Goal: Task Accomplishment & Management: Manage account settings

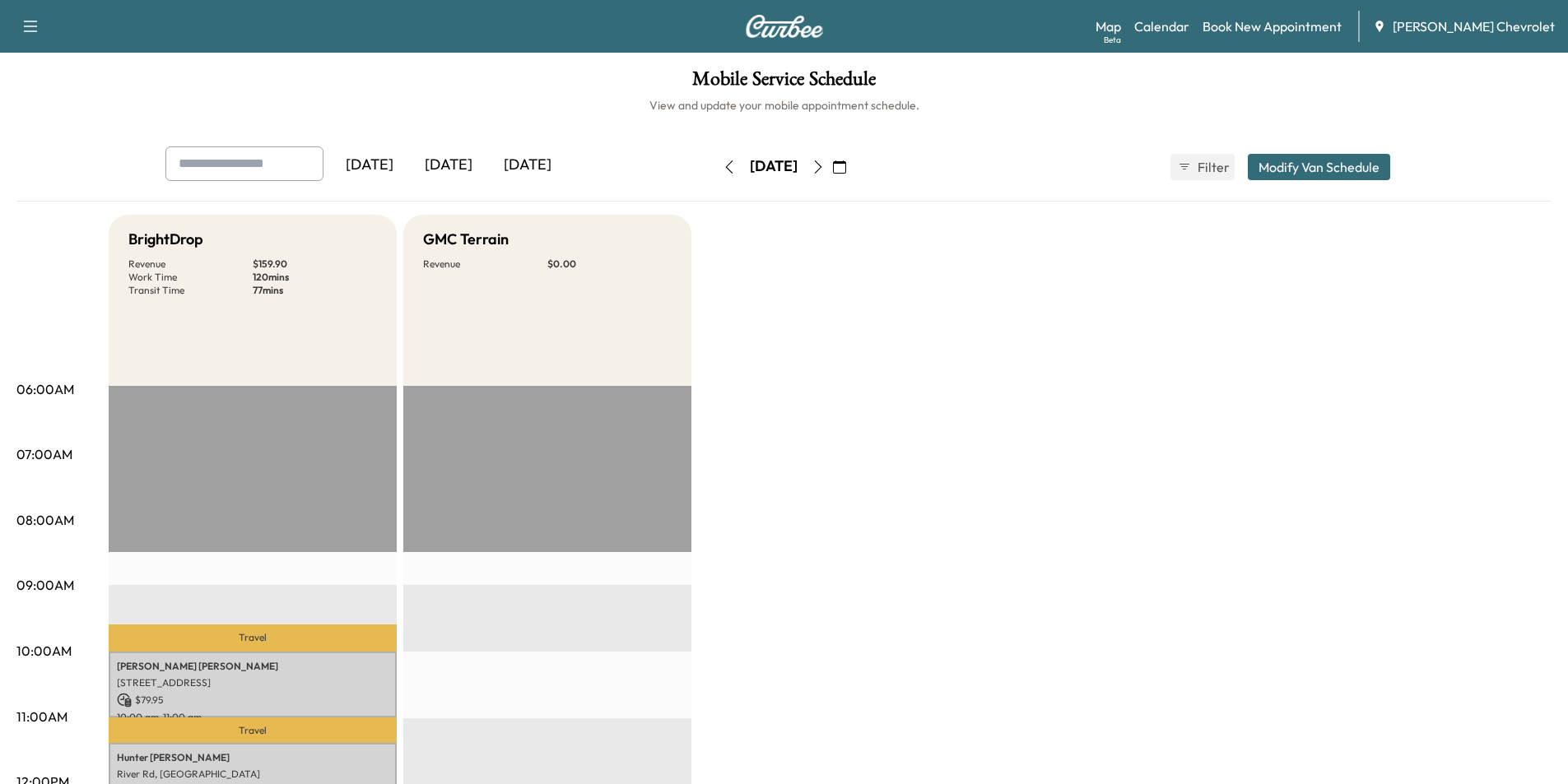
click at [846, 161] on icon "button" at bounding box center [840, 167] width 13 height 13
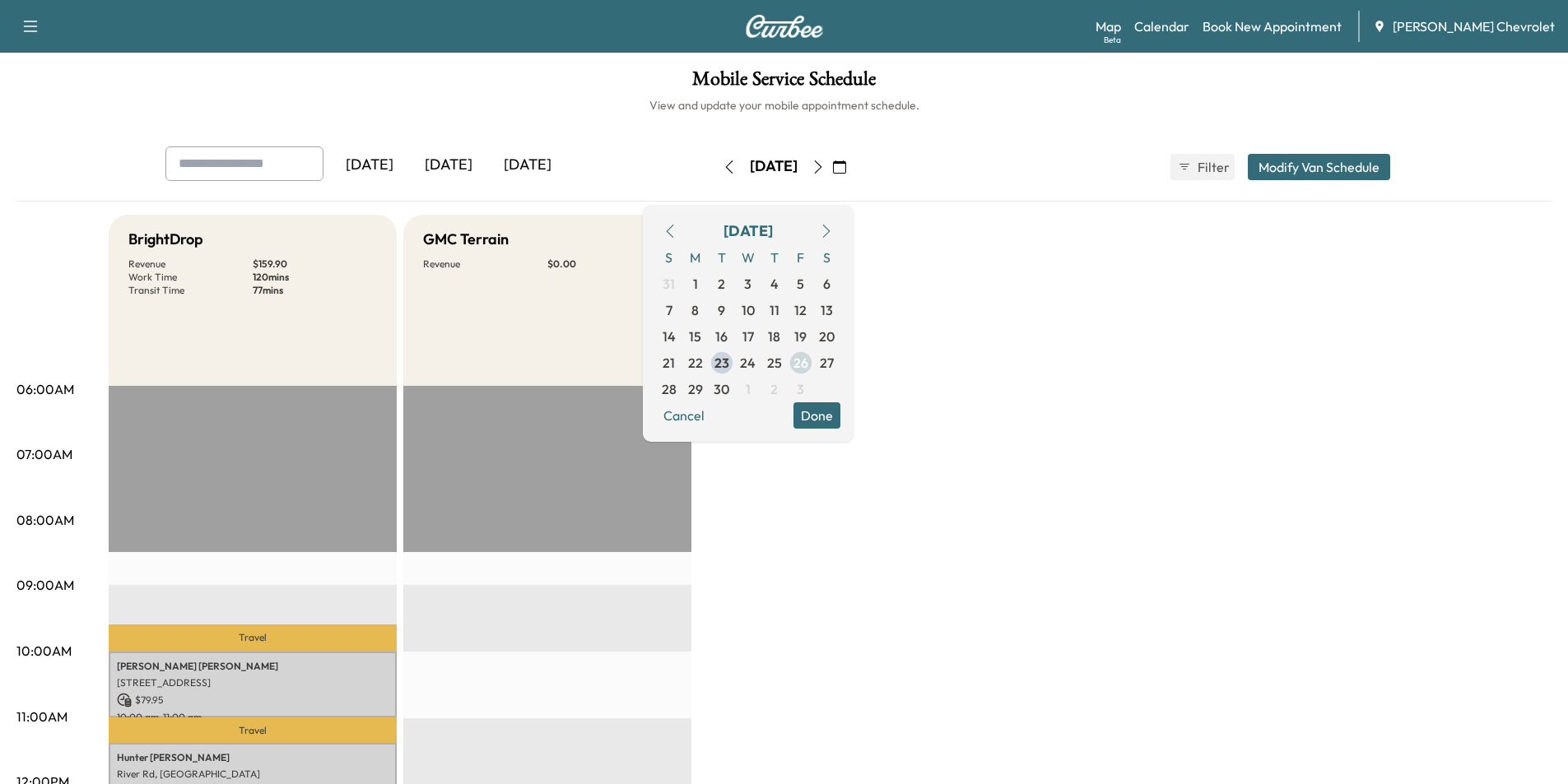
click at [809, 358] on span "26" at bounding box center [801, 362] width 15 height 20
click at [841, 414] on button "Done" at bounding box center [817, 415] width 47 height 26
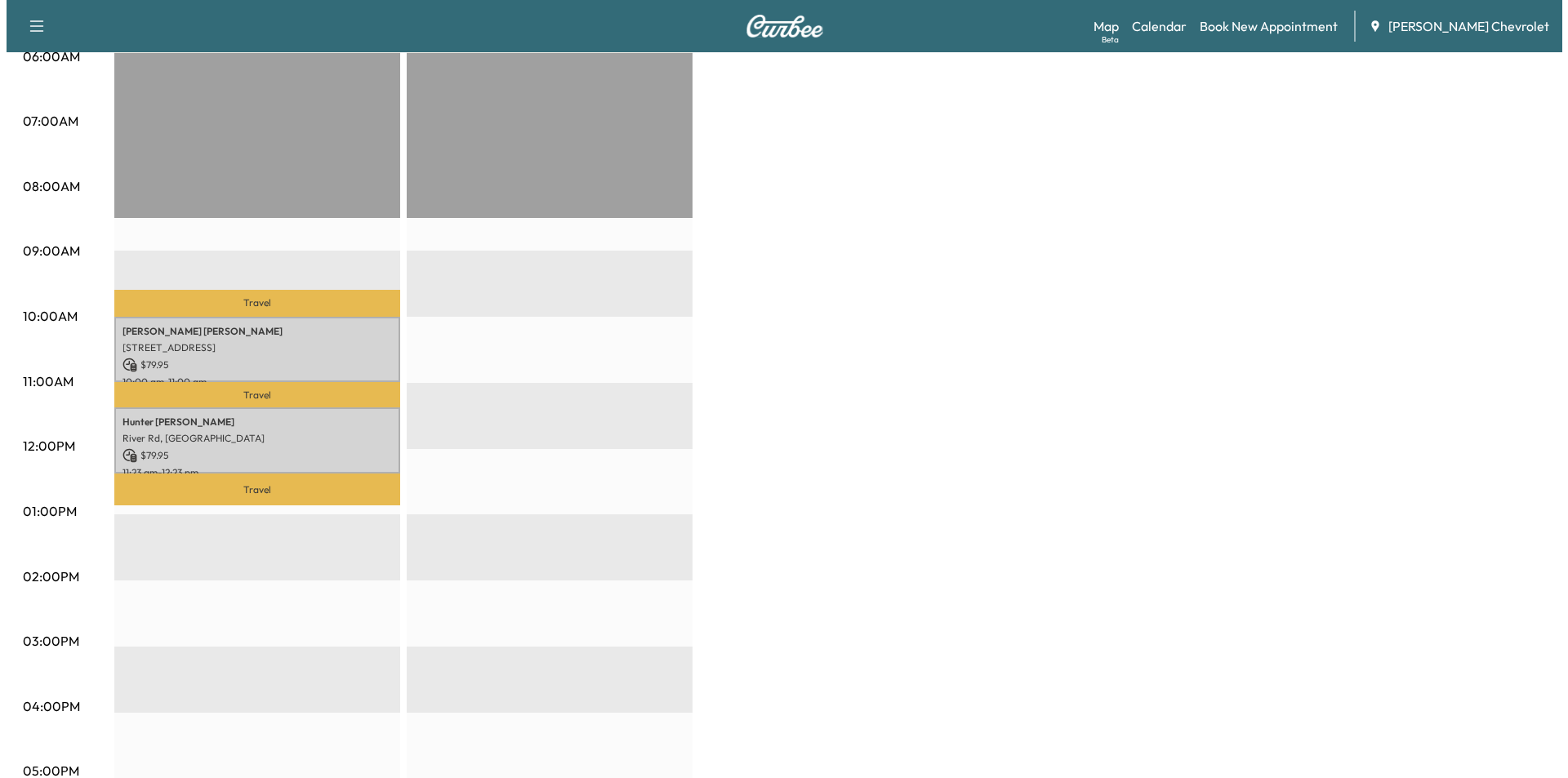
scroll to position [408, 0]
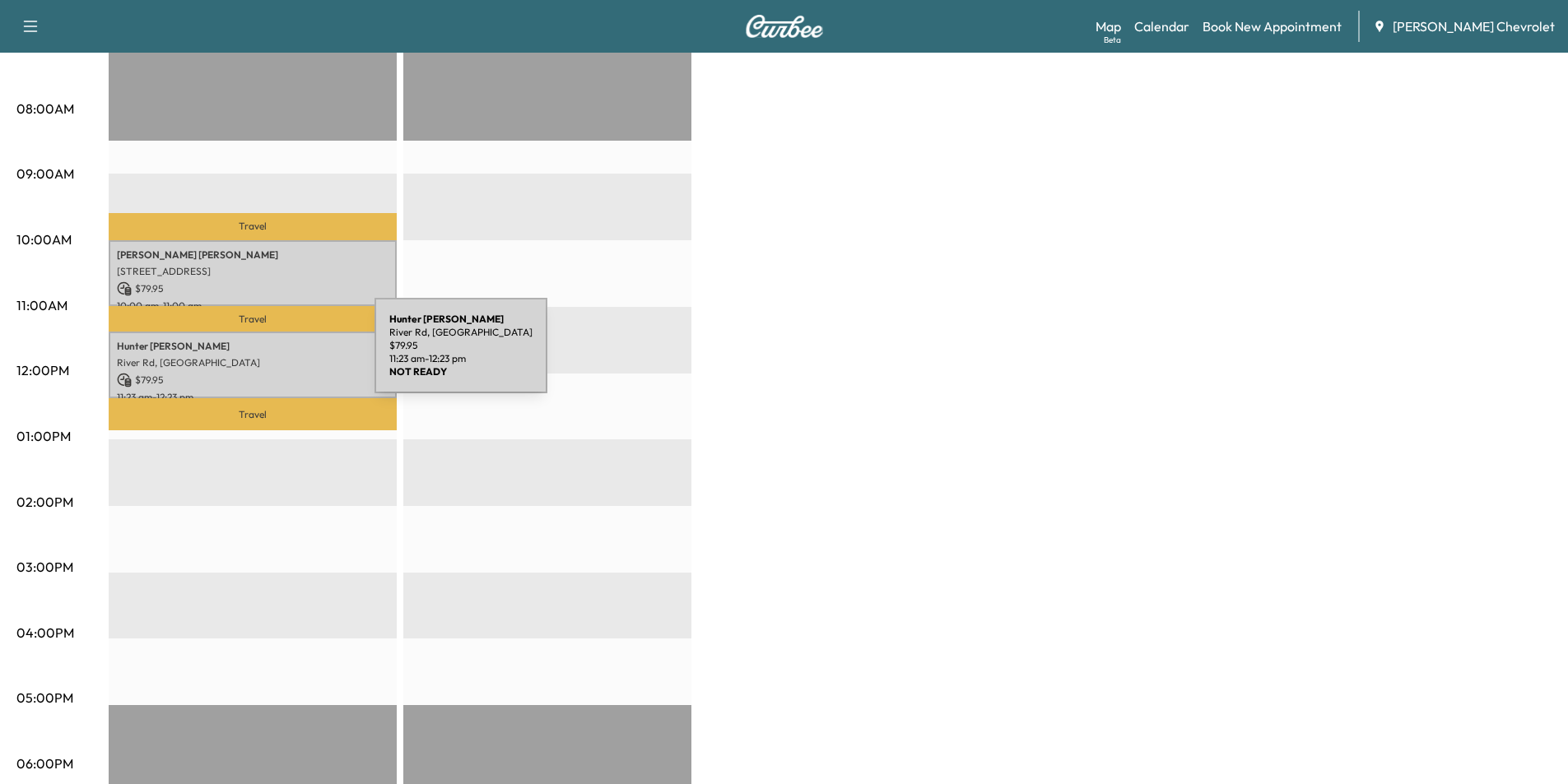
click at [251, 357] on p "River Rd, [GEOGRAPHIC_DATA]" at bounding box center [252, 363] width 272 height 13
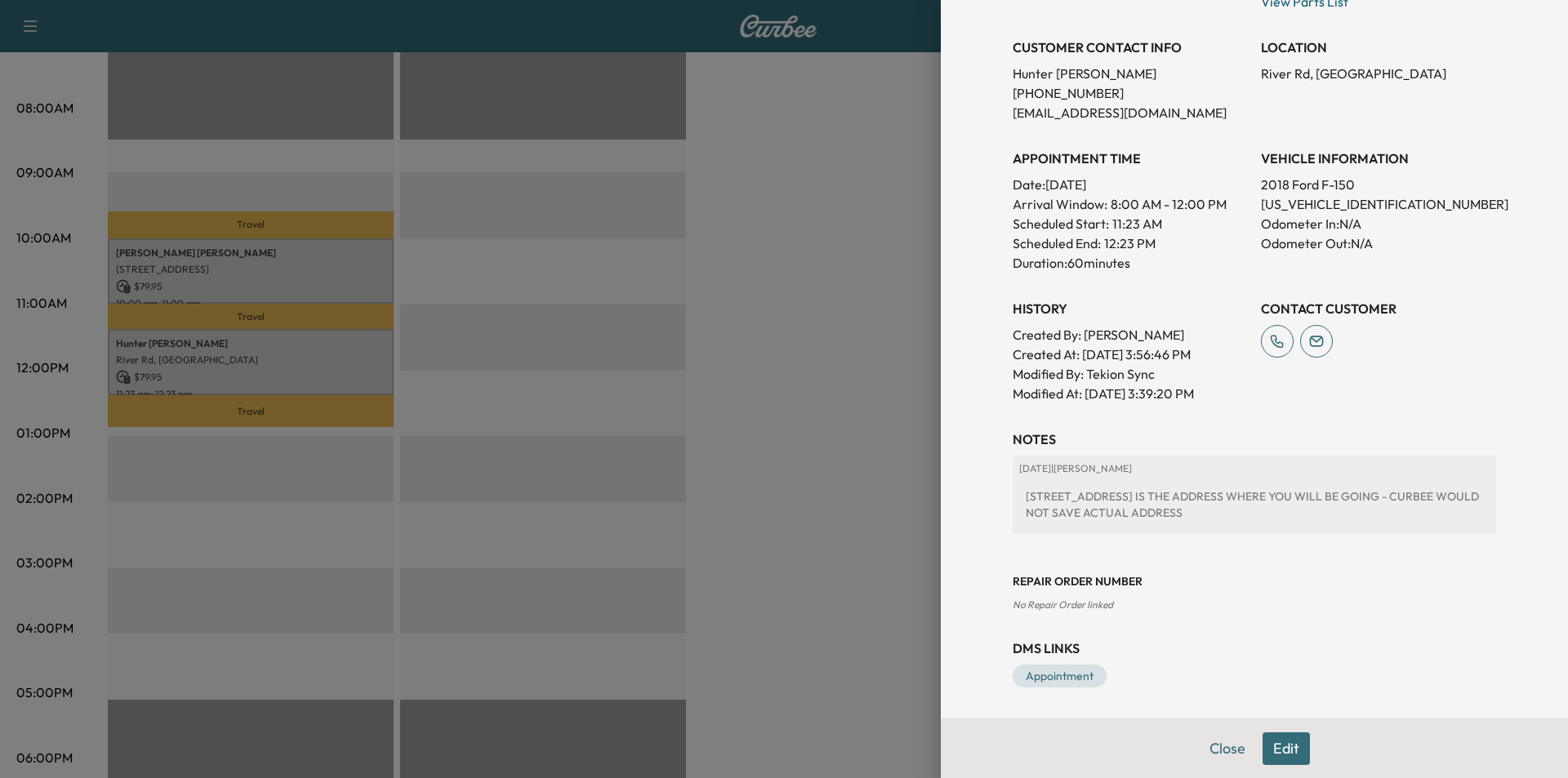
scroll to position [320, 0]
click at [1276, 747] on button "Edit" at bounding box center [1286, 748] width 47 height 32
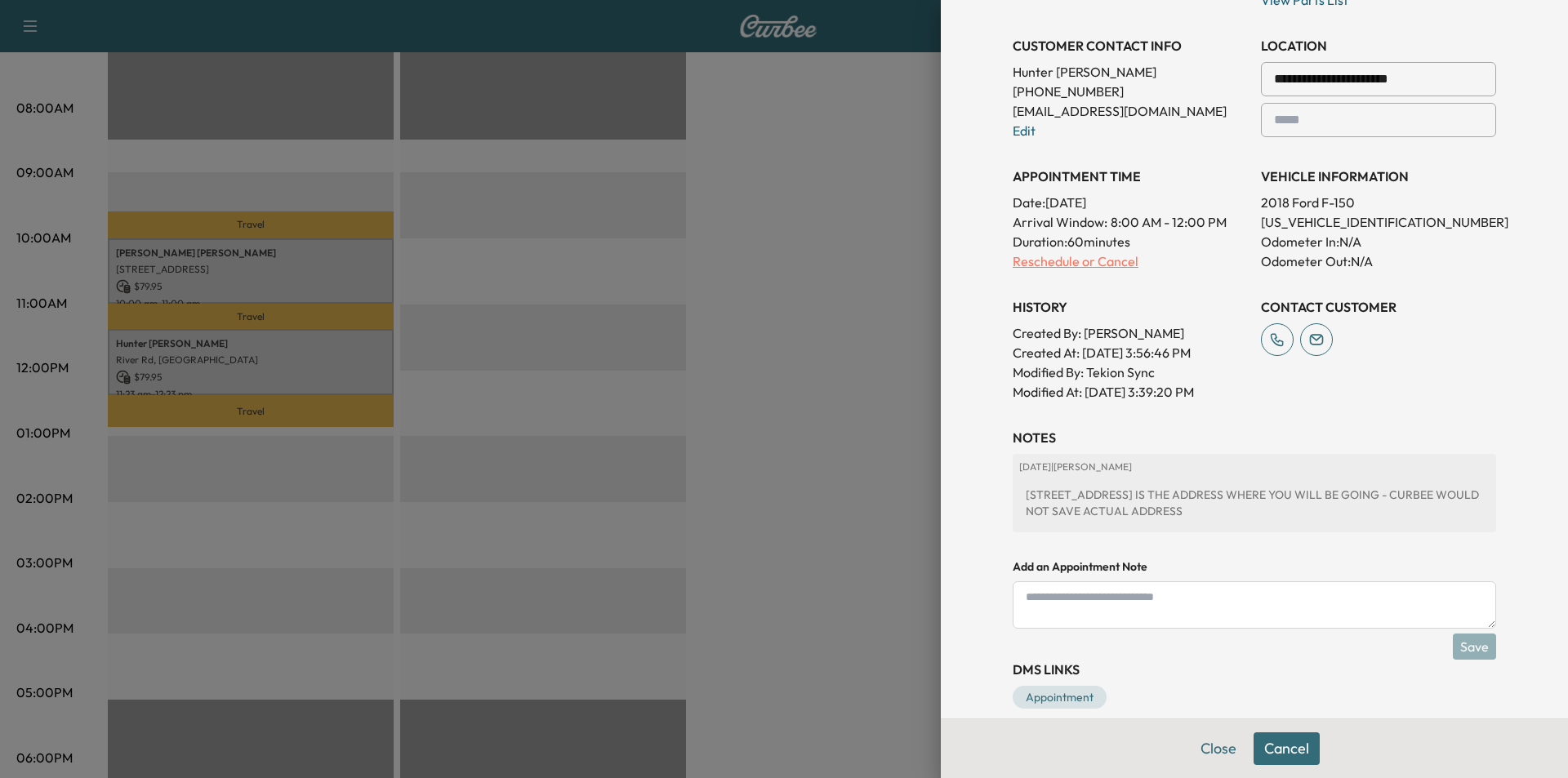
click at [1046, 263] on p "Reschedule or Cancel" at bounding box center [1130, 261] width 235 height 19
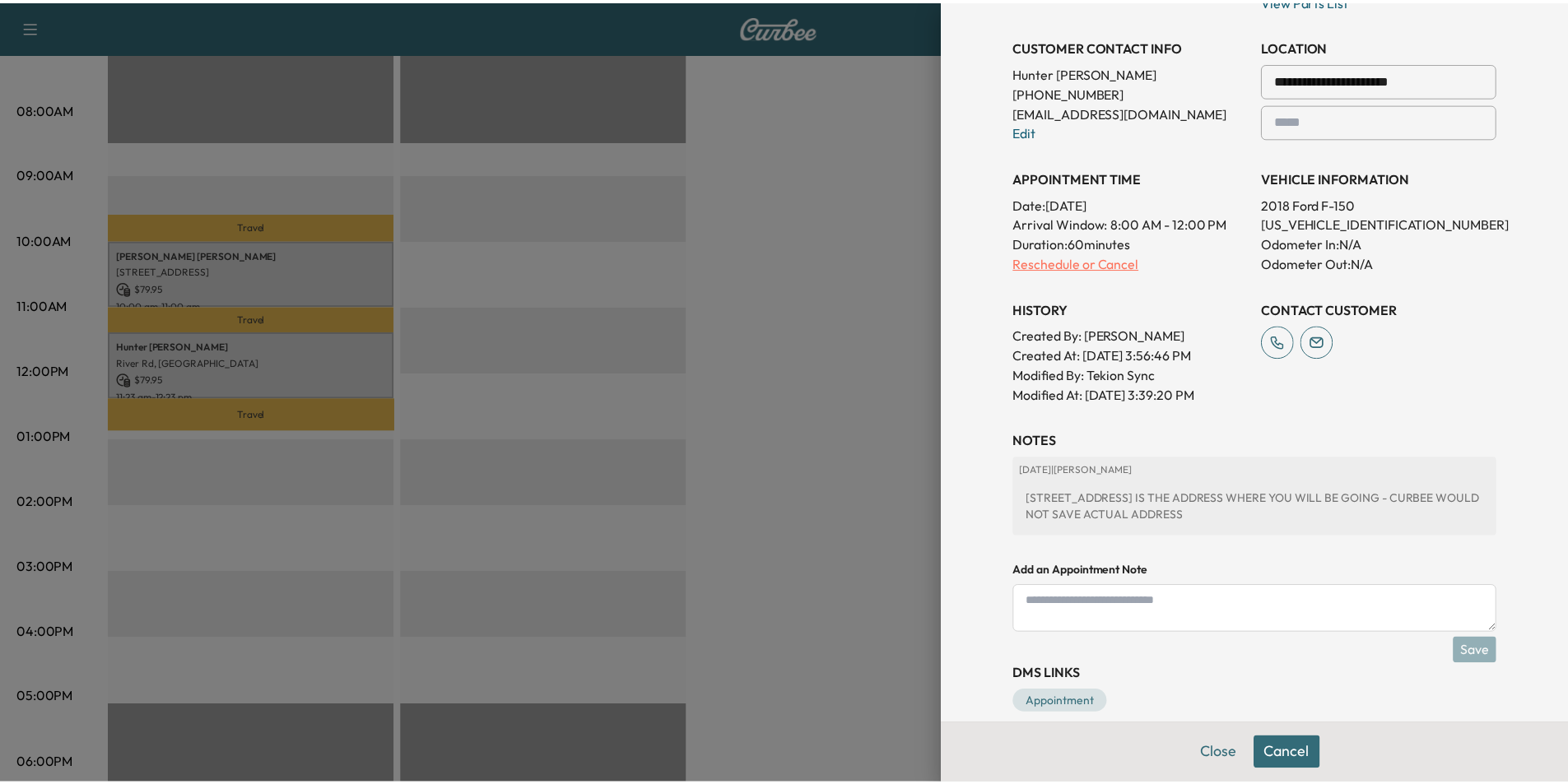
scroll to position [0, 0]
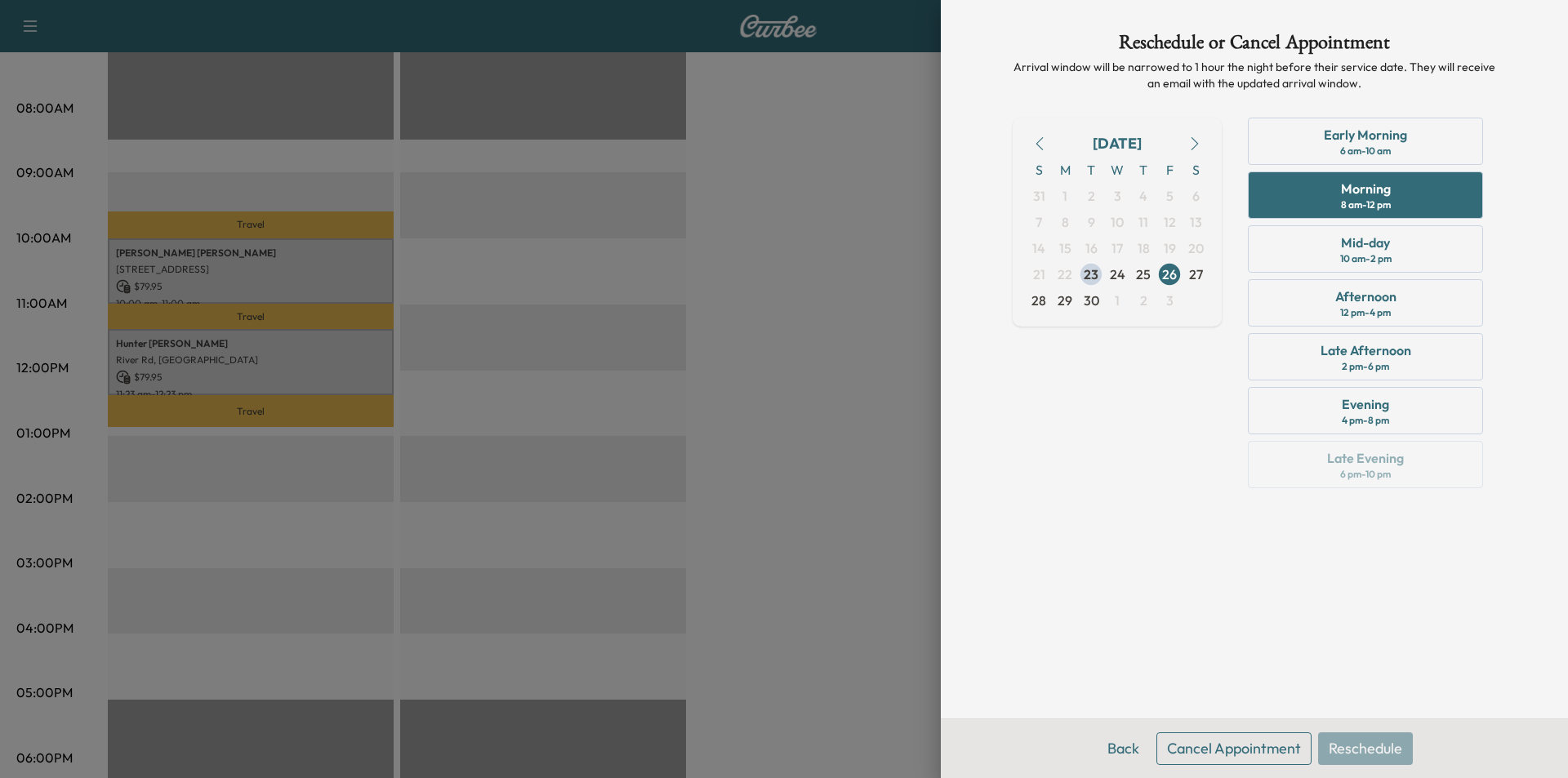
click at [1223, 748] on button "Cancel Appointment" at bounding box center [1233, 748] width 155 height 32
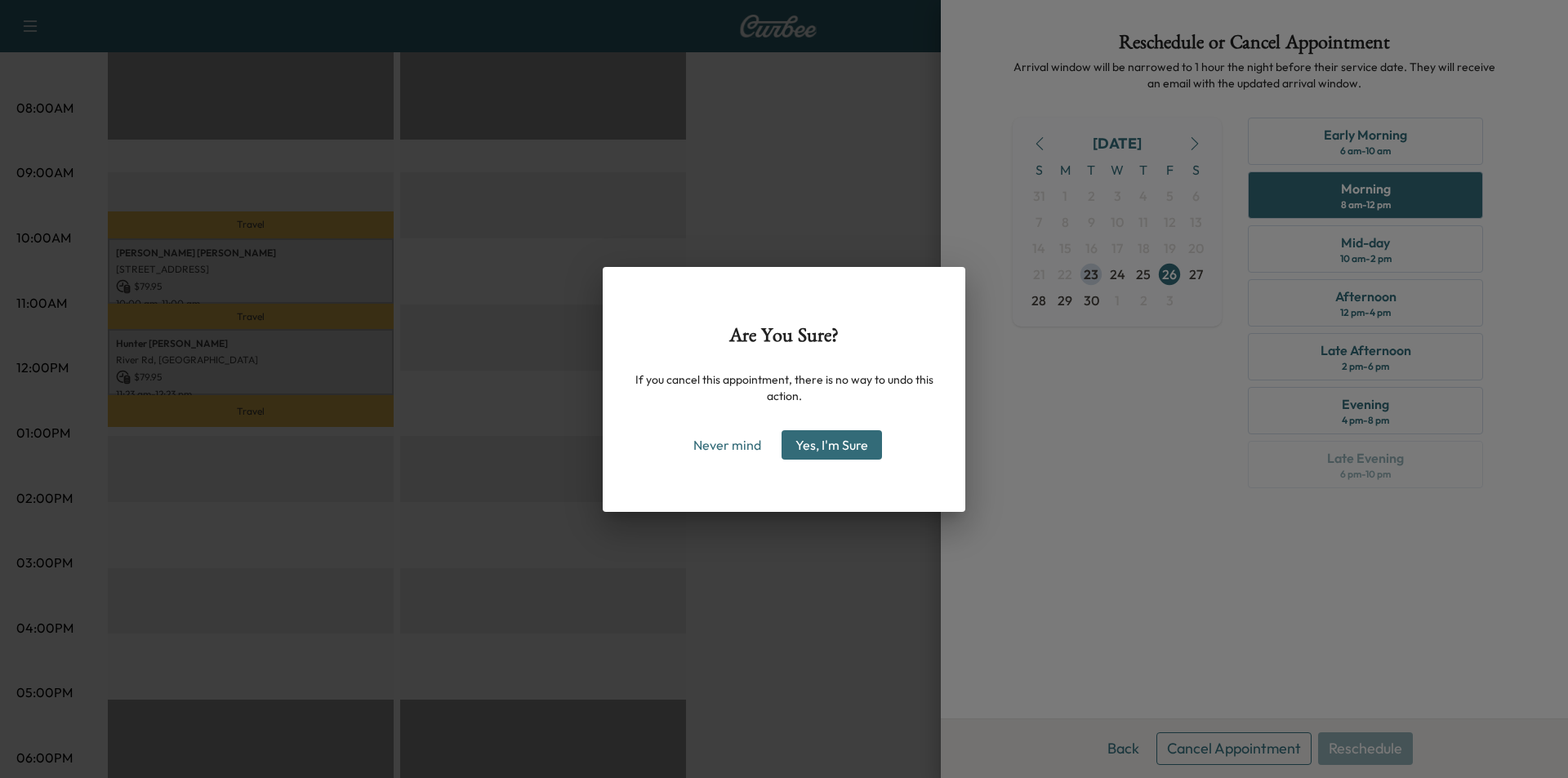
click at [845, 445] on button "Yes, I'm Sure" at bounding box center [832, 445] width 100 height 30
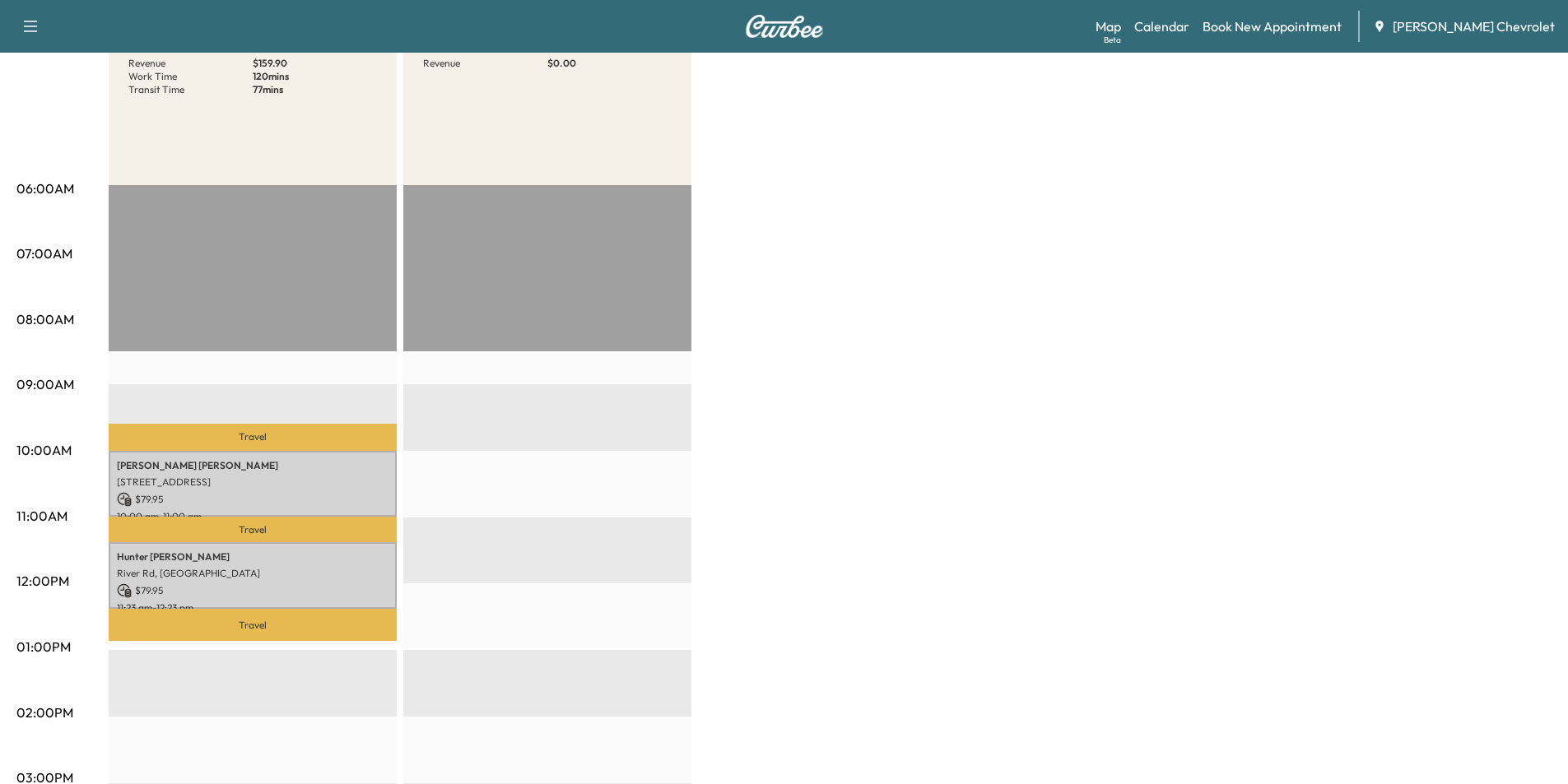
scroll to position [246, 0]
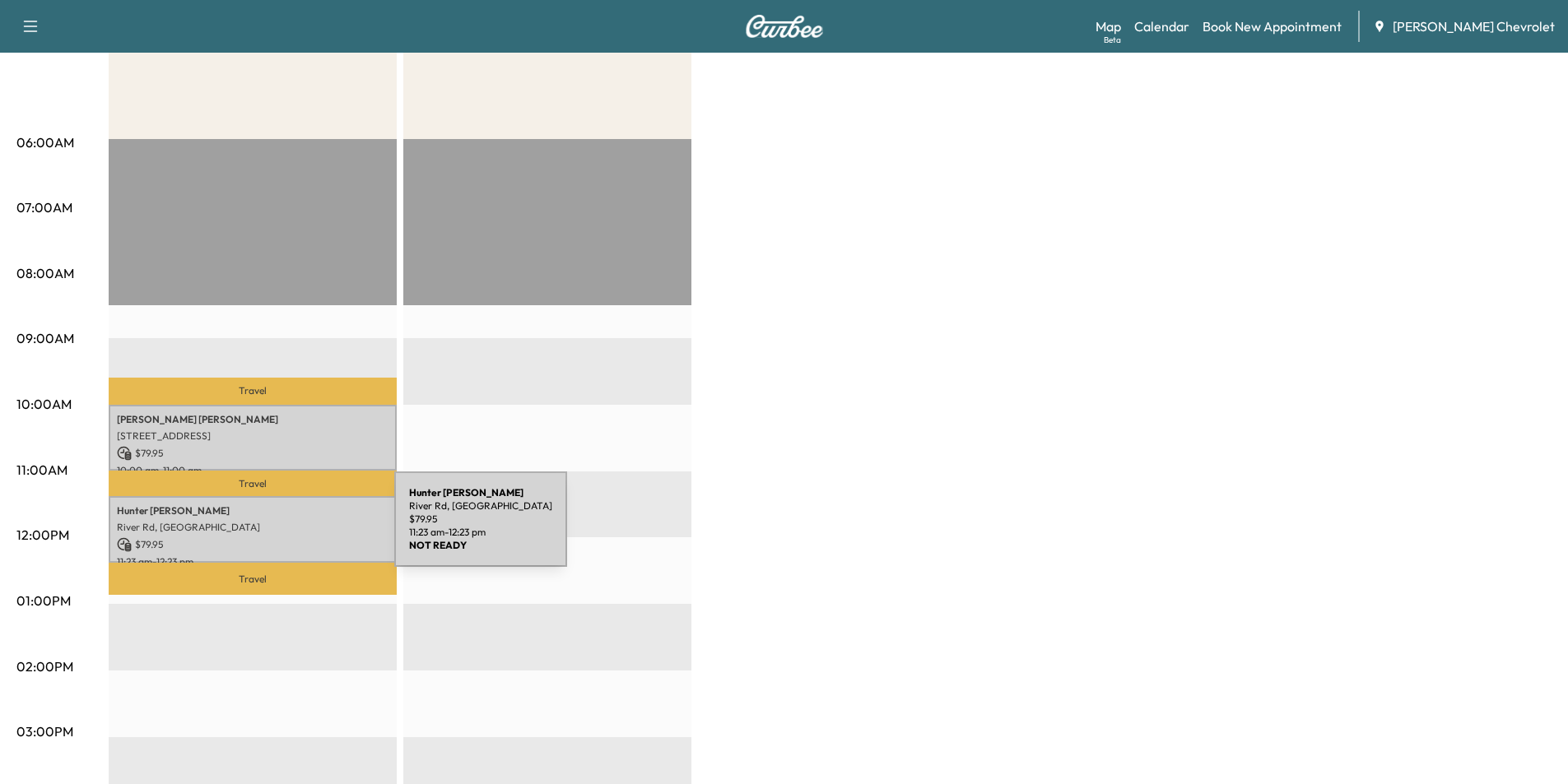
click at [271, 529] on p "River Rd, [GEOGRAPHIC_DATA]" at bounding box center [252, 527] width 272 height 13
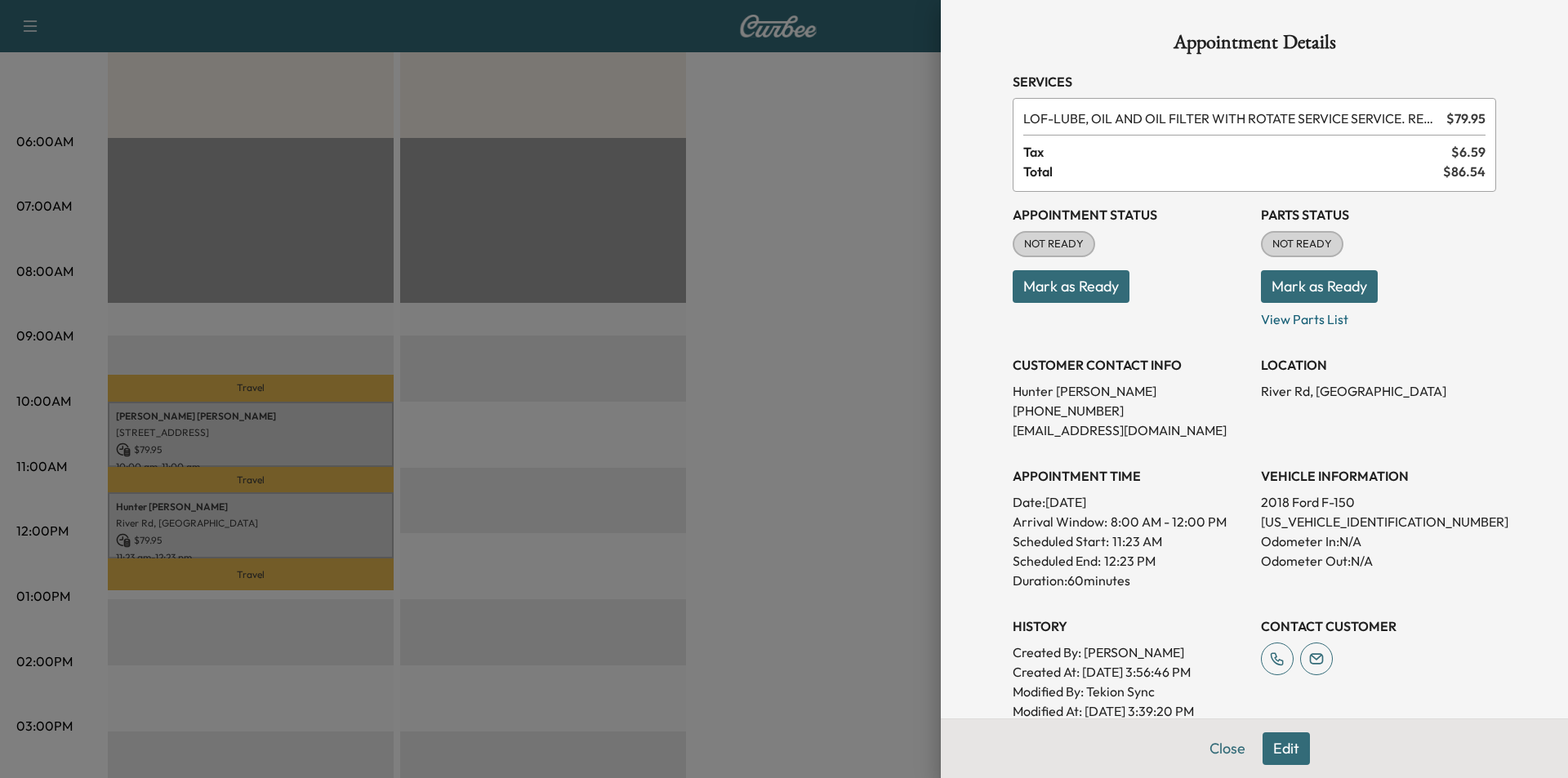
click at [1262, 747] on button "Edit" at bounding box center [1286, 748] width 47 height 32
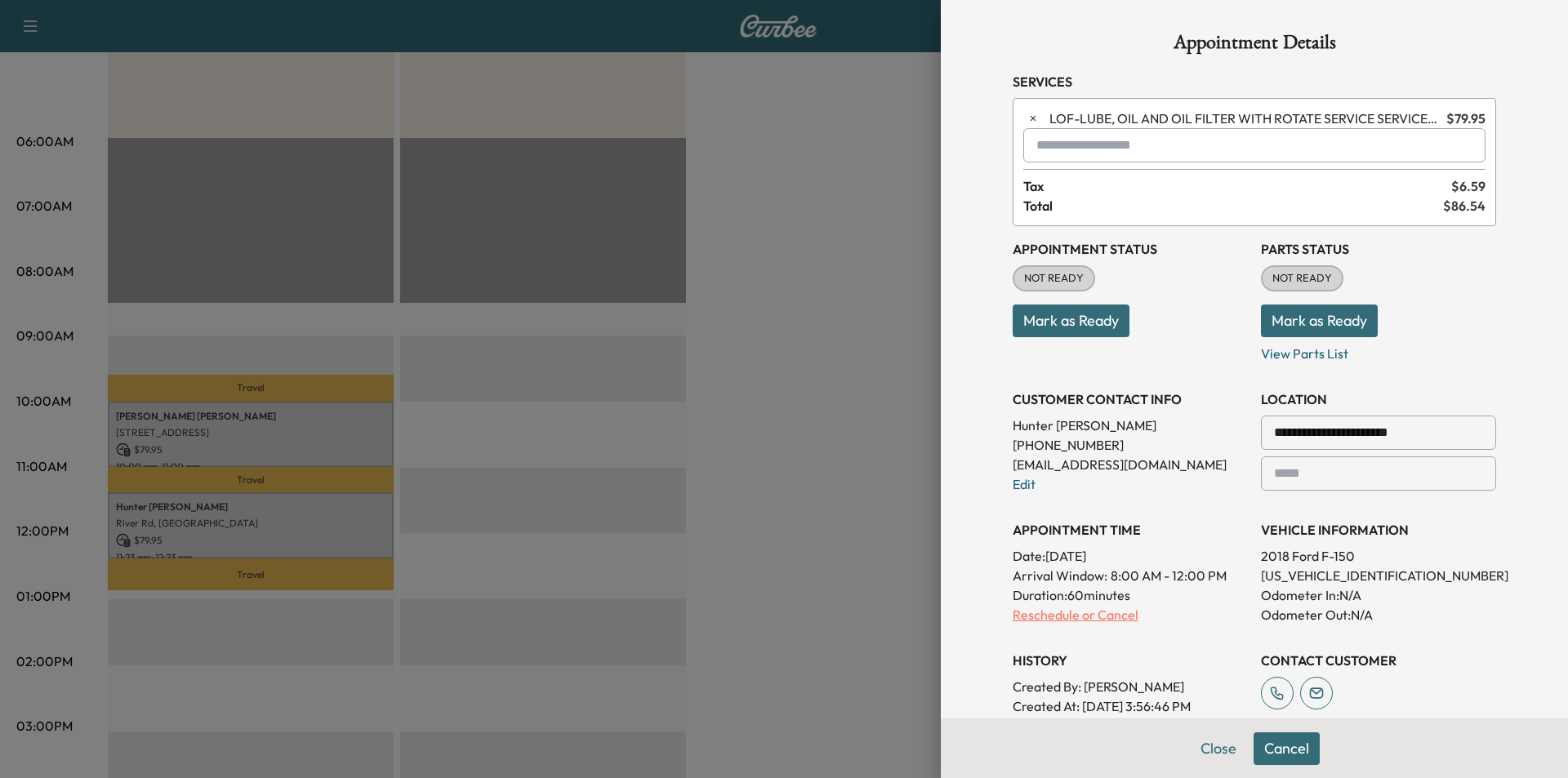
click at [1064, 617] on p "Reschedule or Cancel" at bounding box center [1130, 614] width 235 height 19
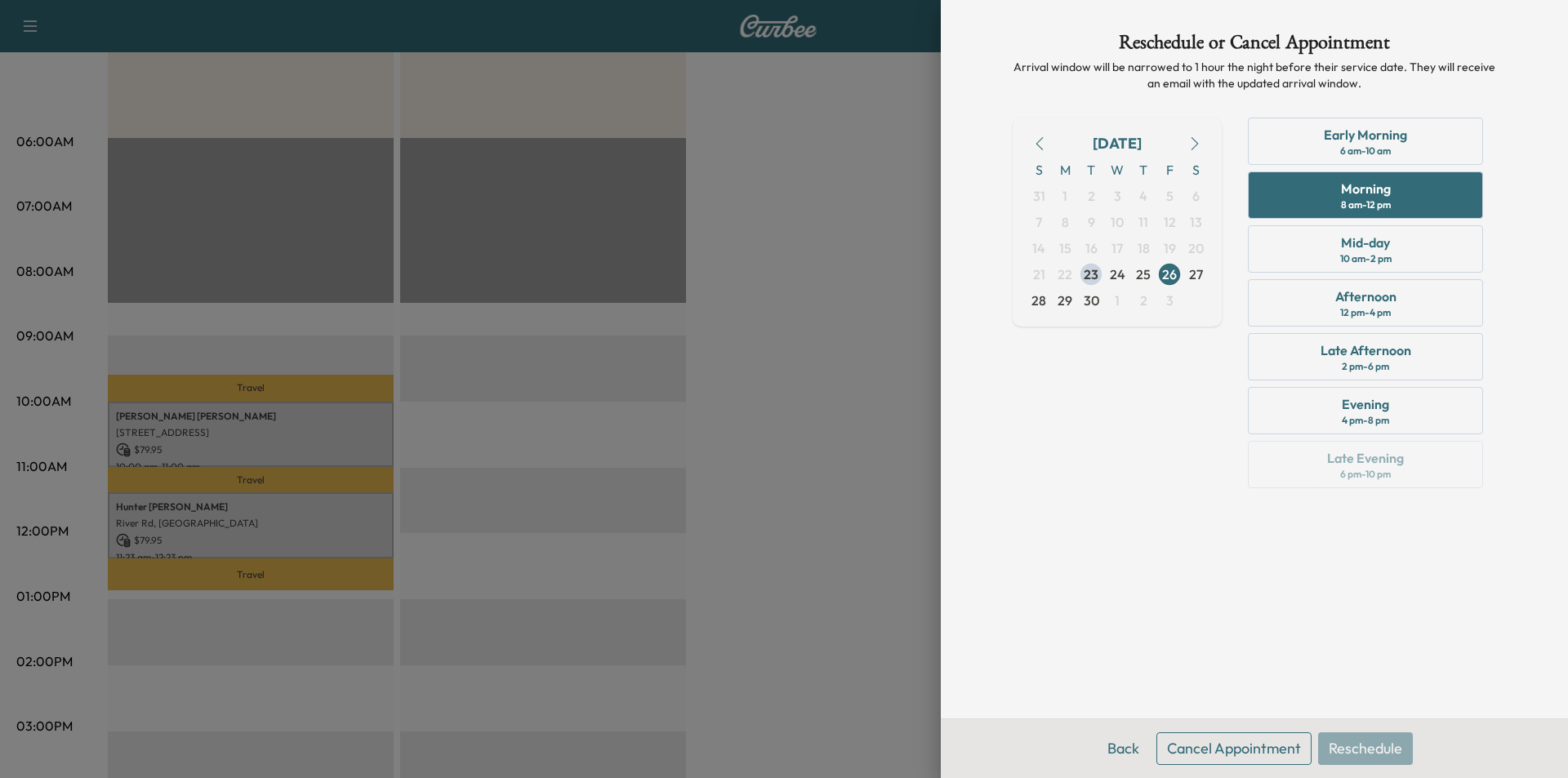
click at [1204, 747] on button "Cancel Appointment" at bounding box center [1233, 748] width 155 height 32
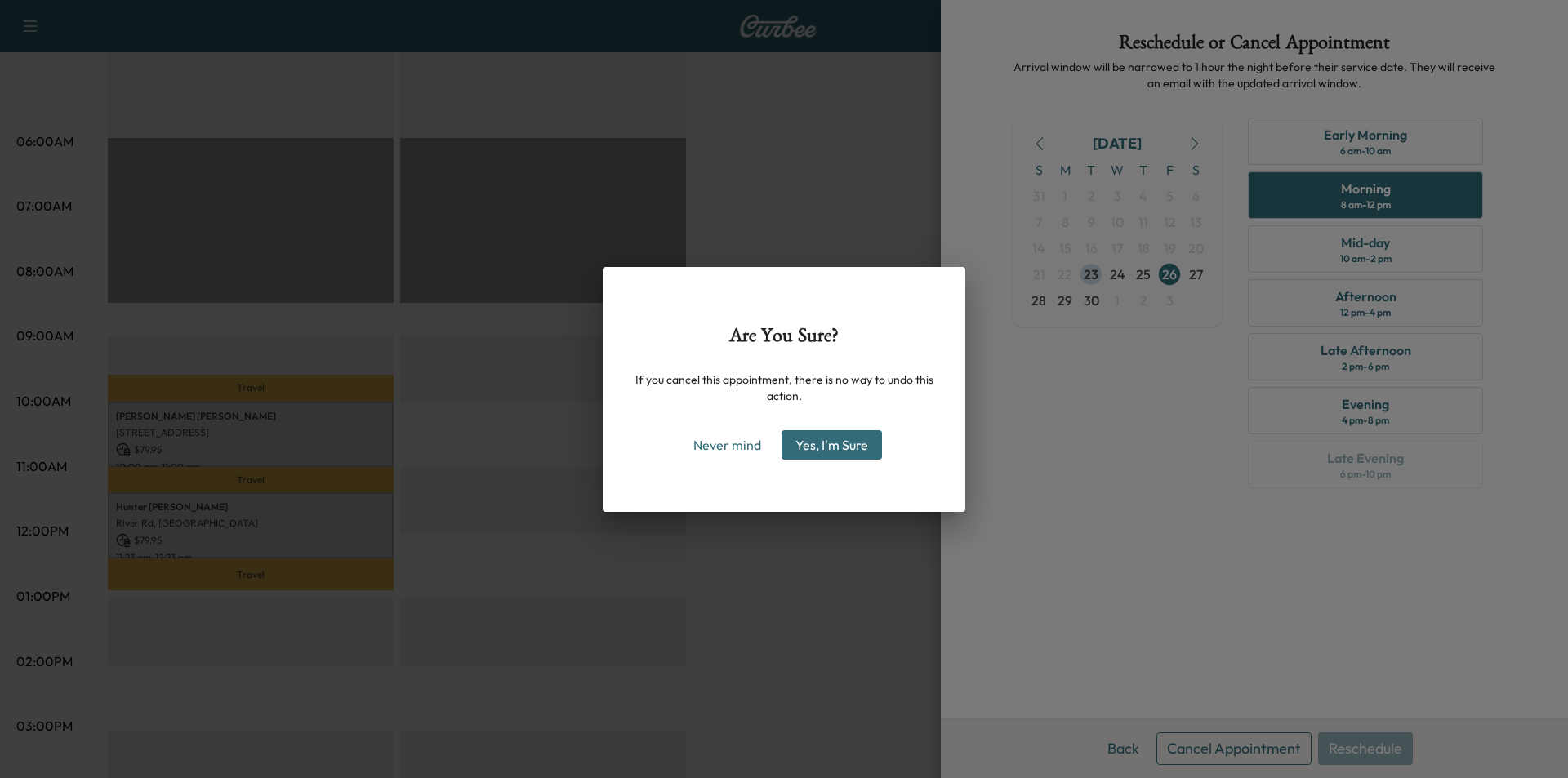
click at [845, 445] on button "Yes, I'm Sure" at bounding box center [832, 445] width 100 height 30
